Goal: Task Accomplishment & Management: Use online tool/utility

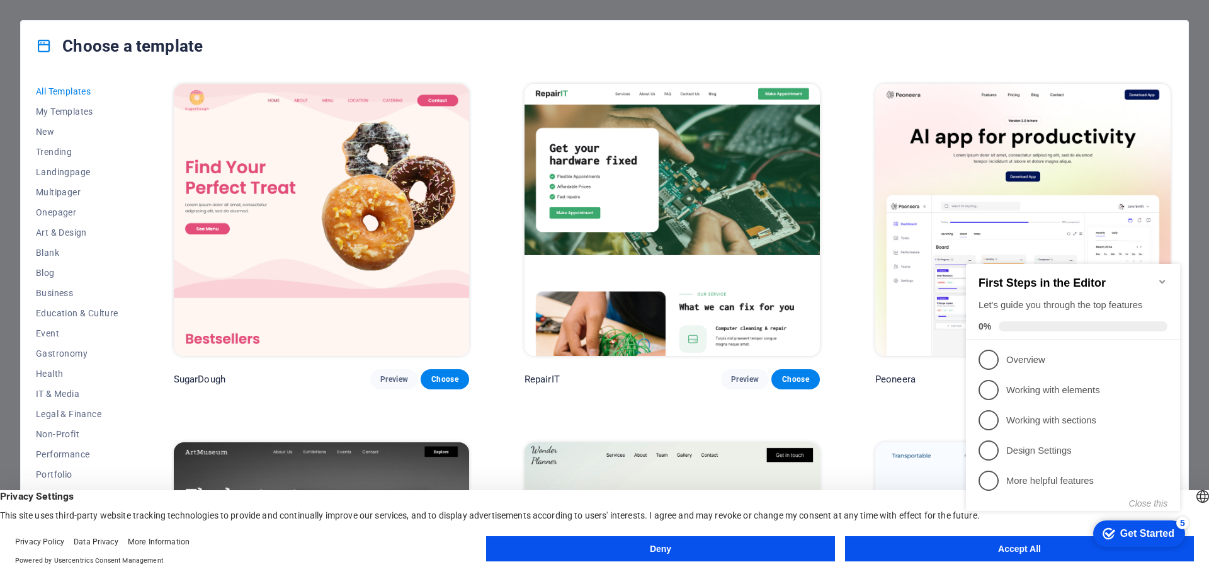
click at [1164, 277] on icon "Minimize checklist" at bounding box center [1163, 282] width 10 height 10
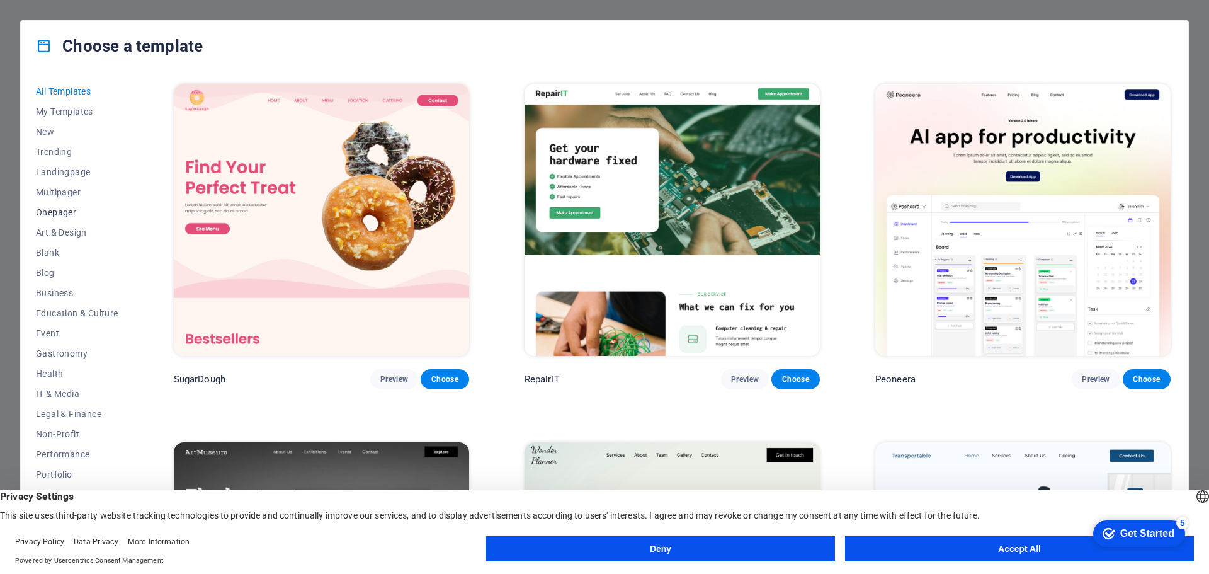
click at [62, 207] on span "Onepager" at bounding box center [77, 212] width 83 height 10
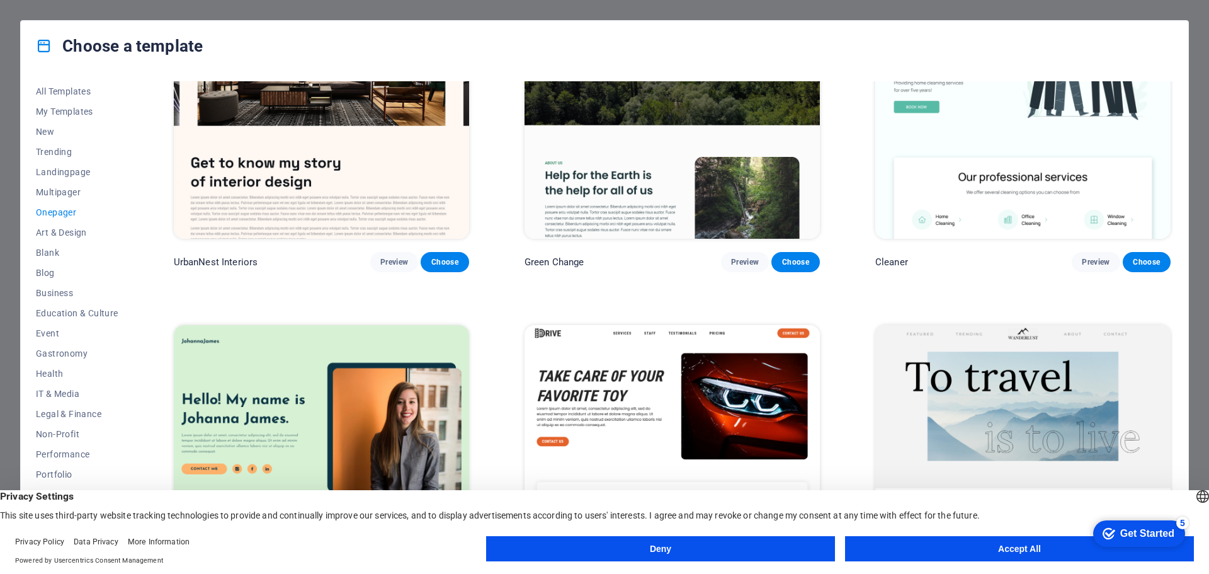
scroll to position [945, 0]
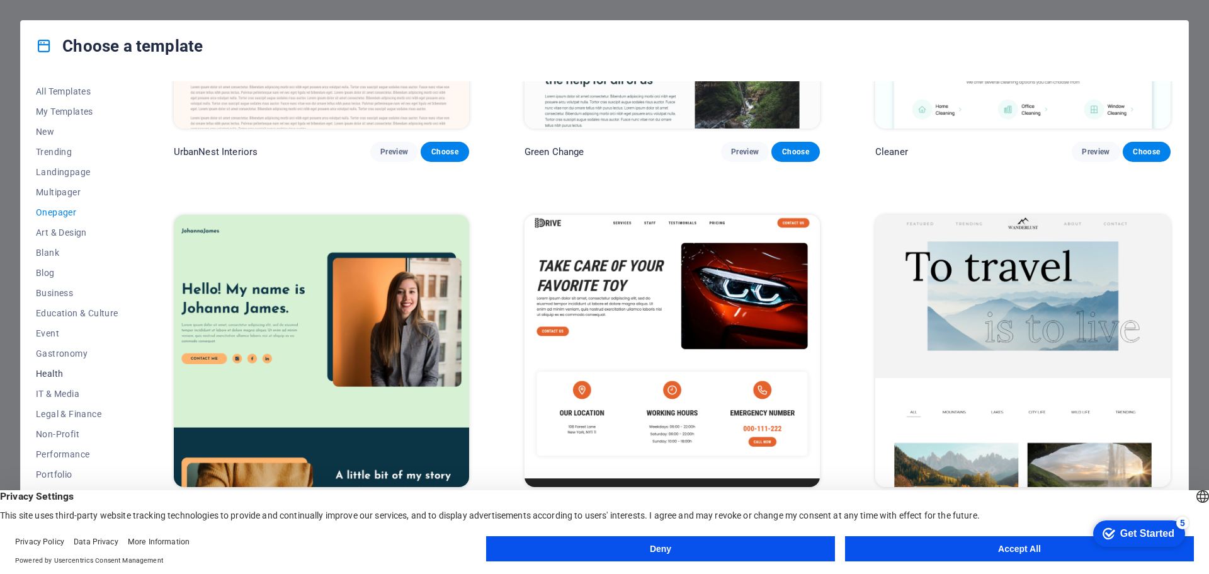
click at [79, 373] on span "Health" at bounding box center [77, 373] width 83 height 10
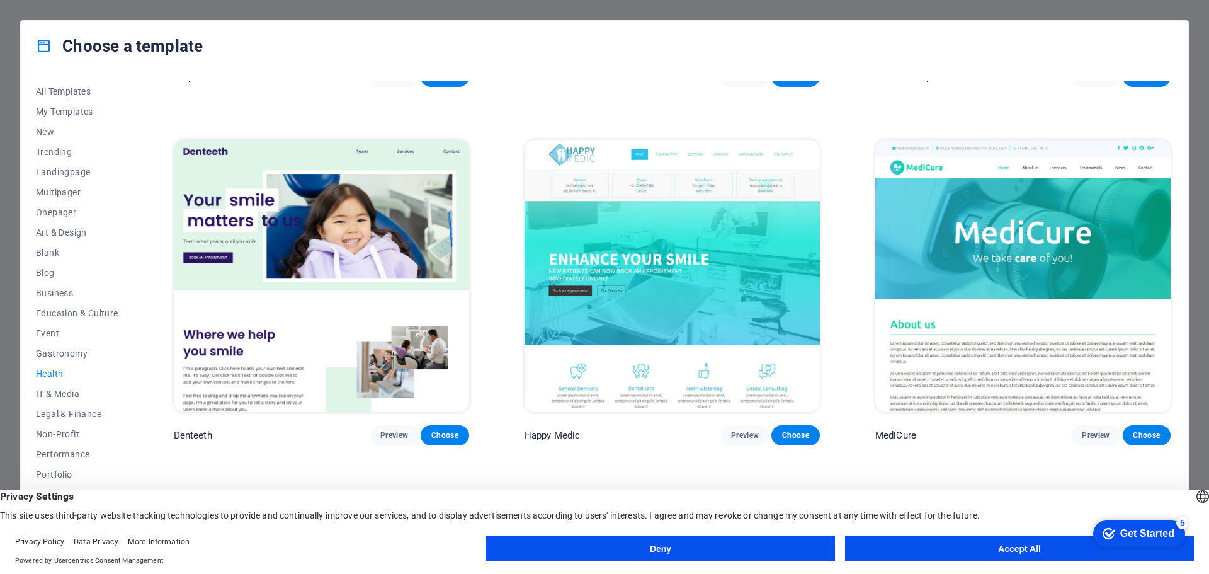
scroll to position [564, 0]
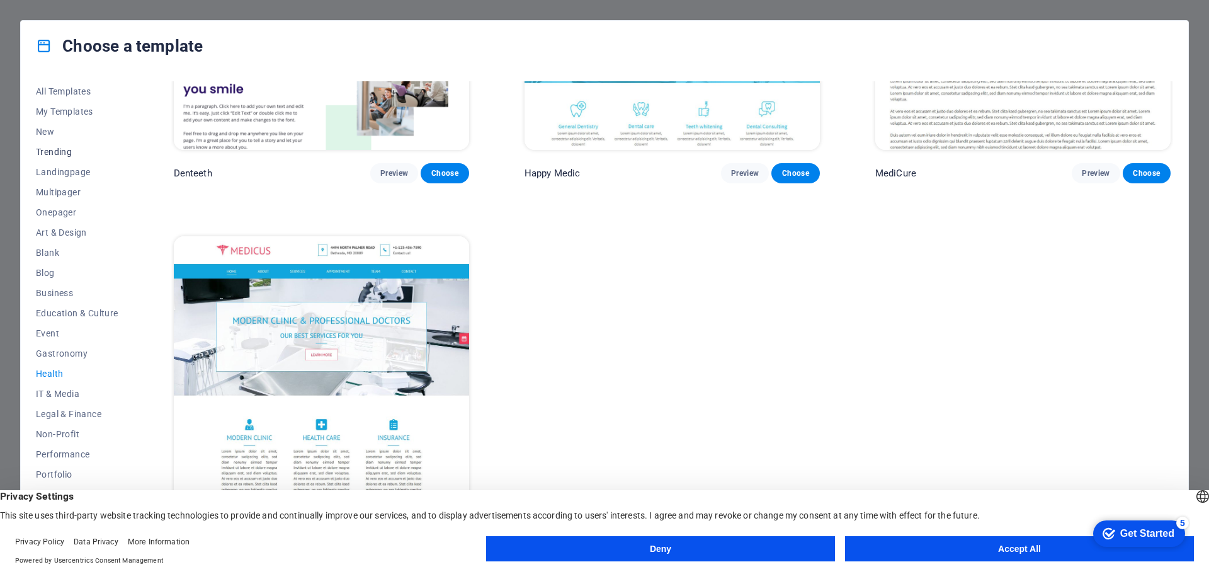
click at [49, 152] on span "Trending" at bounding box center [77, 152] width 83 height 10
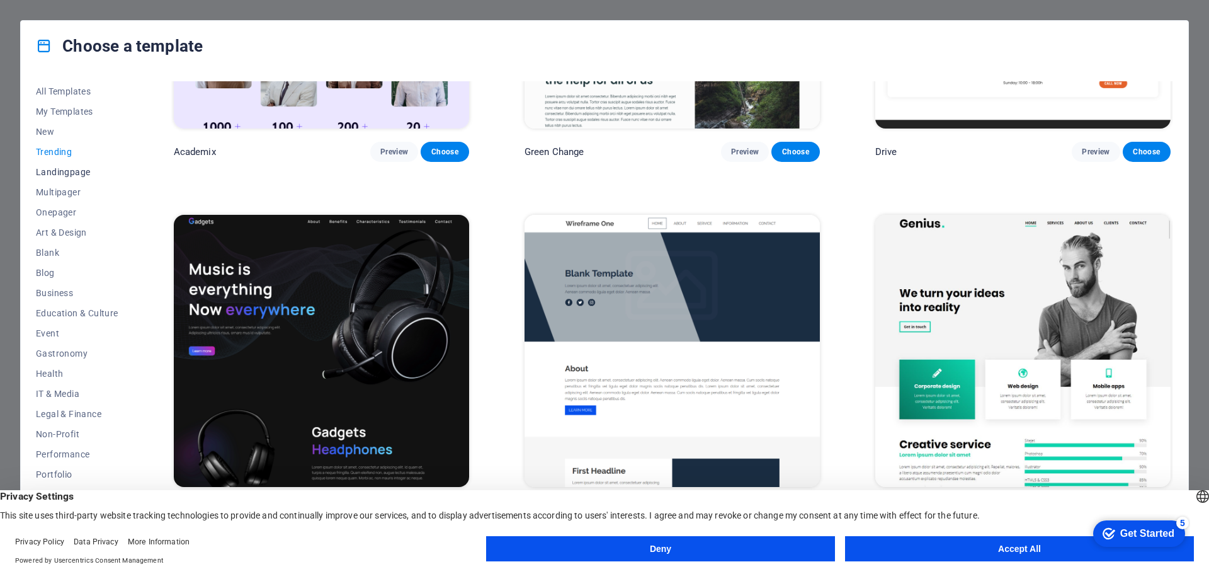
click at [60, 173] on span "Landingpage" at bounding box center [77, 172] width 83 height 10
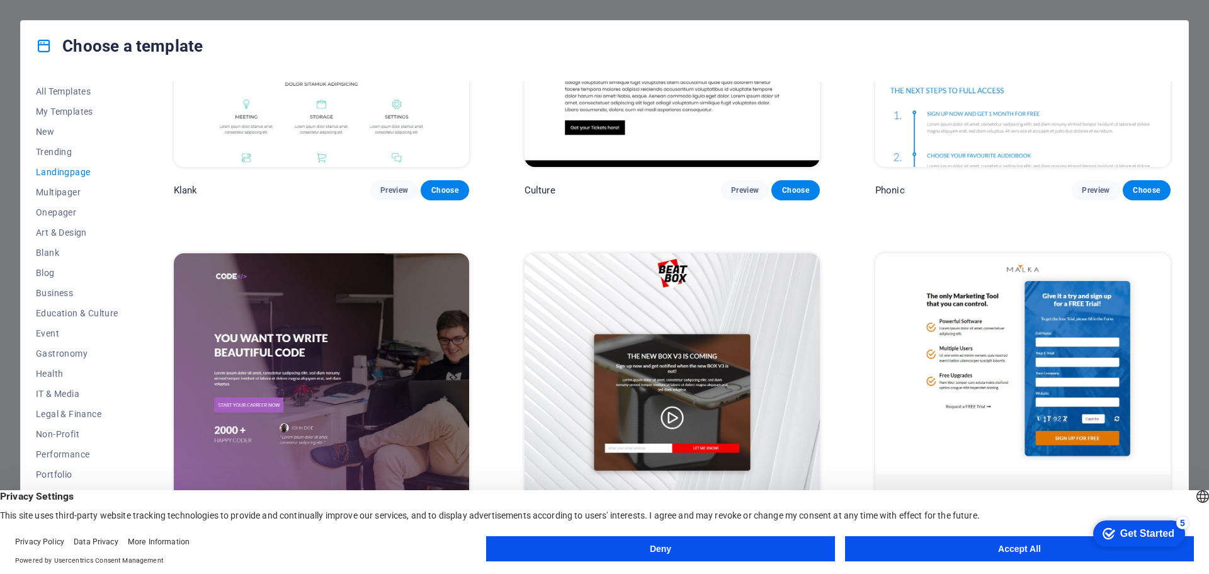
scroll to position [0, 0]
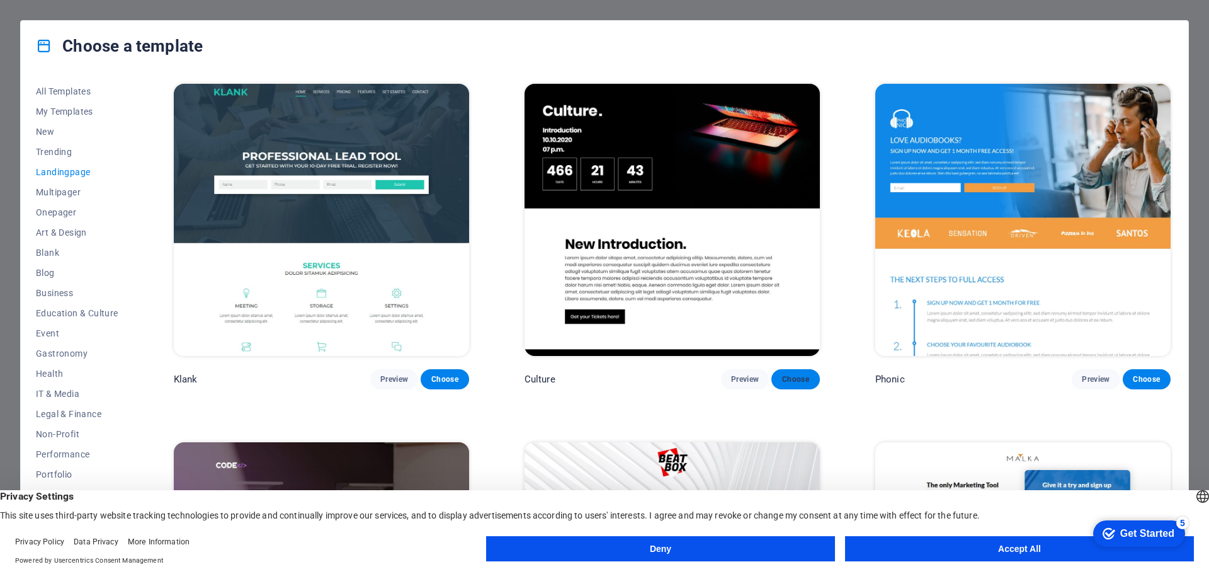
click at [789, 377] on span "Choose" at bounding box center [796, 379] width 28 height 10
